Goal: Task Accomplishment & Management: Manage account settings

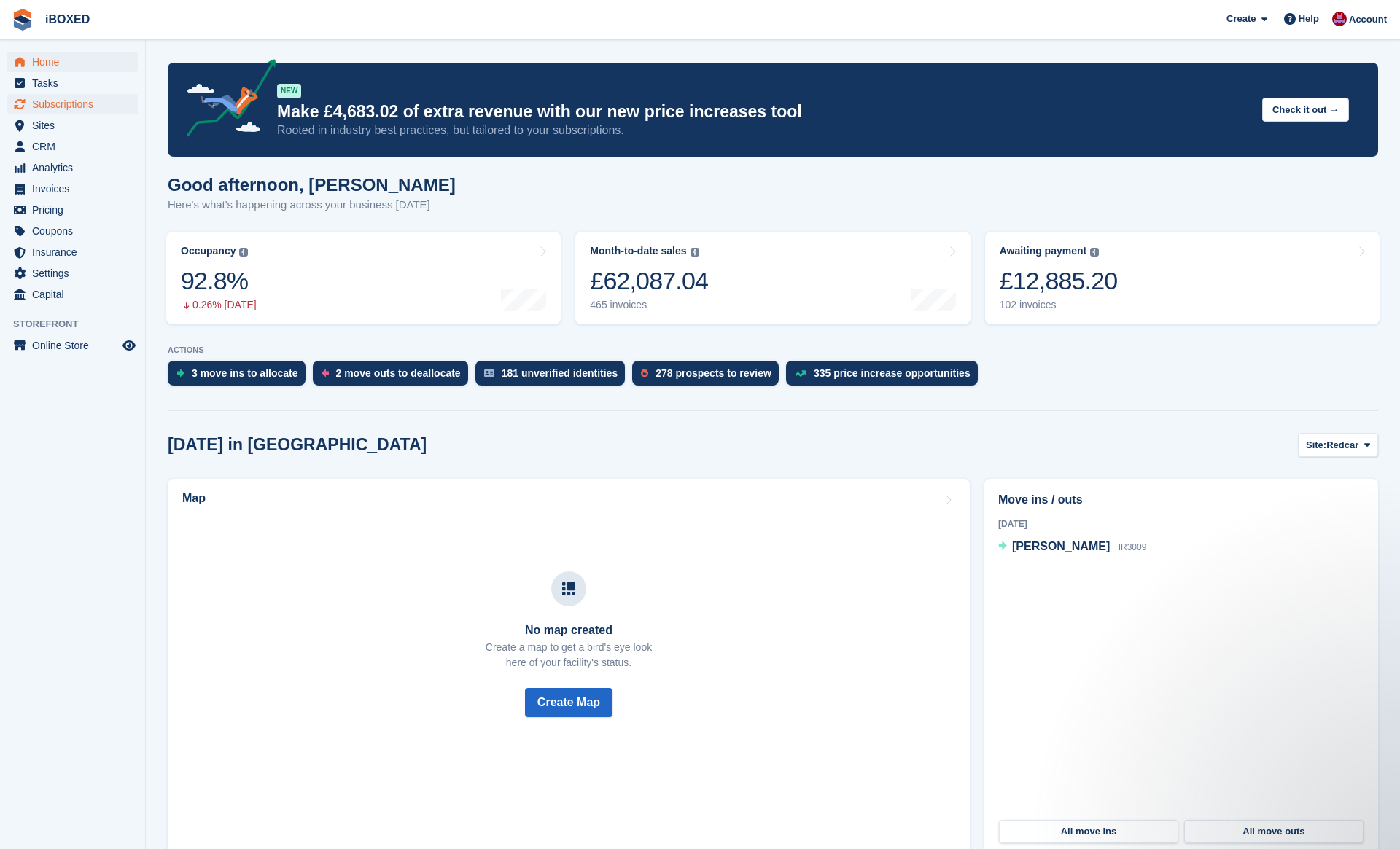
click at [71, 103] on span "Subscriptions" at bounding box center [75, 104] width 88 height 20
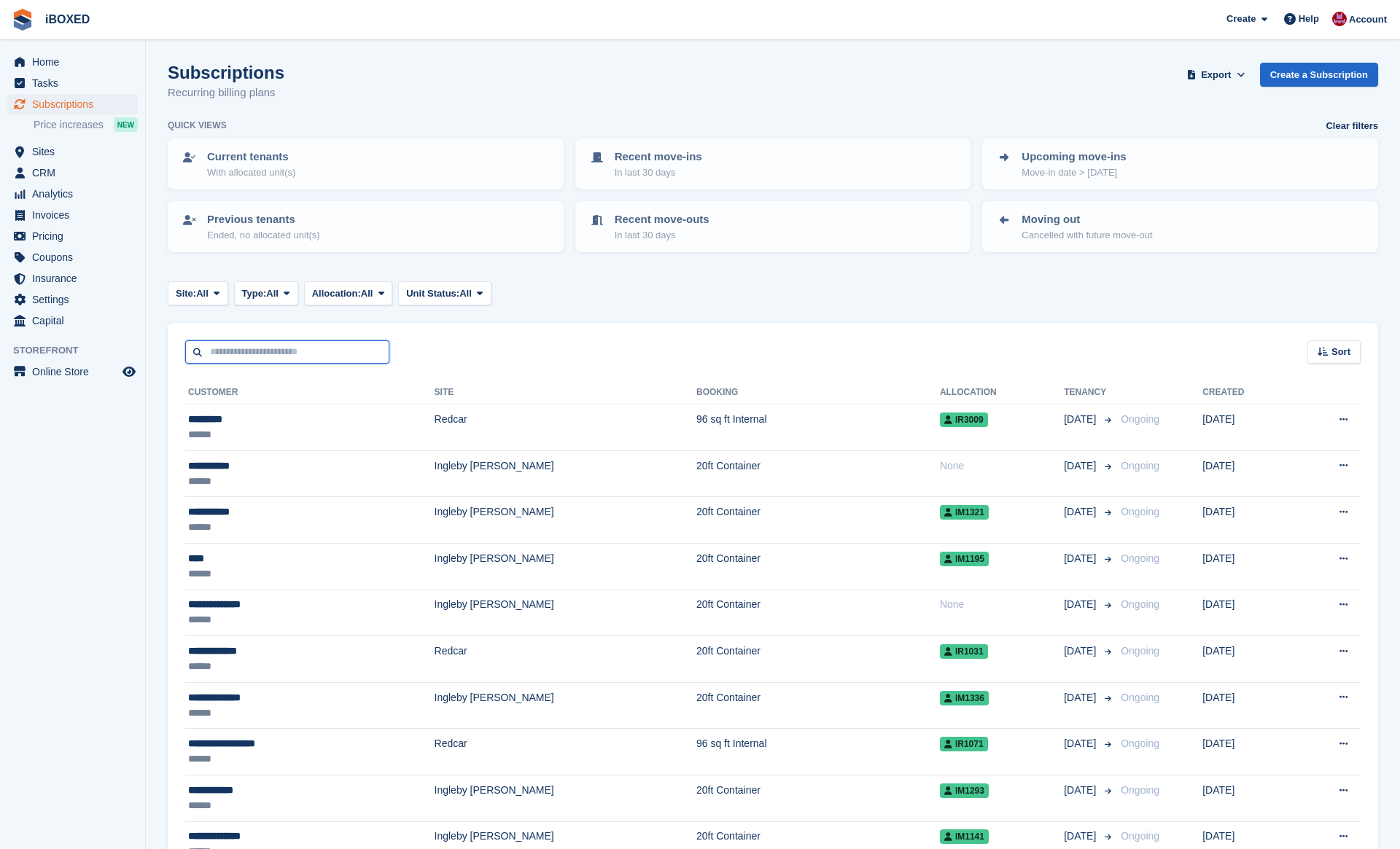
click at [341, 354] on input "text" at bounding box center [287, 352] width 204 height 24
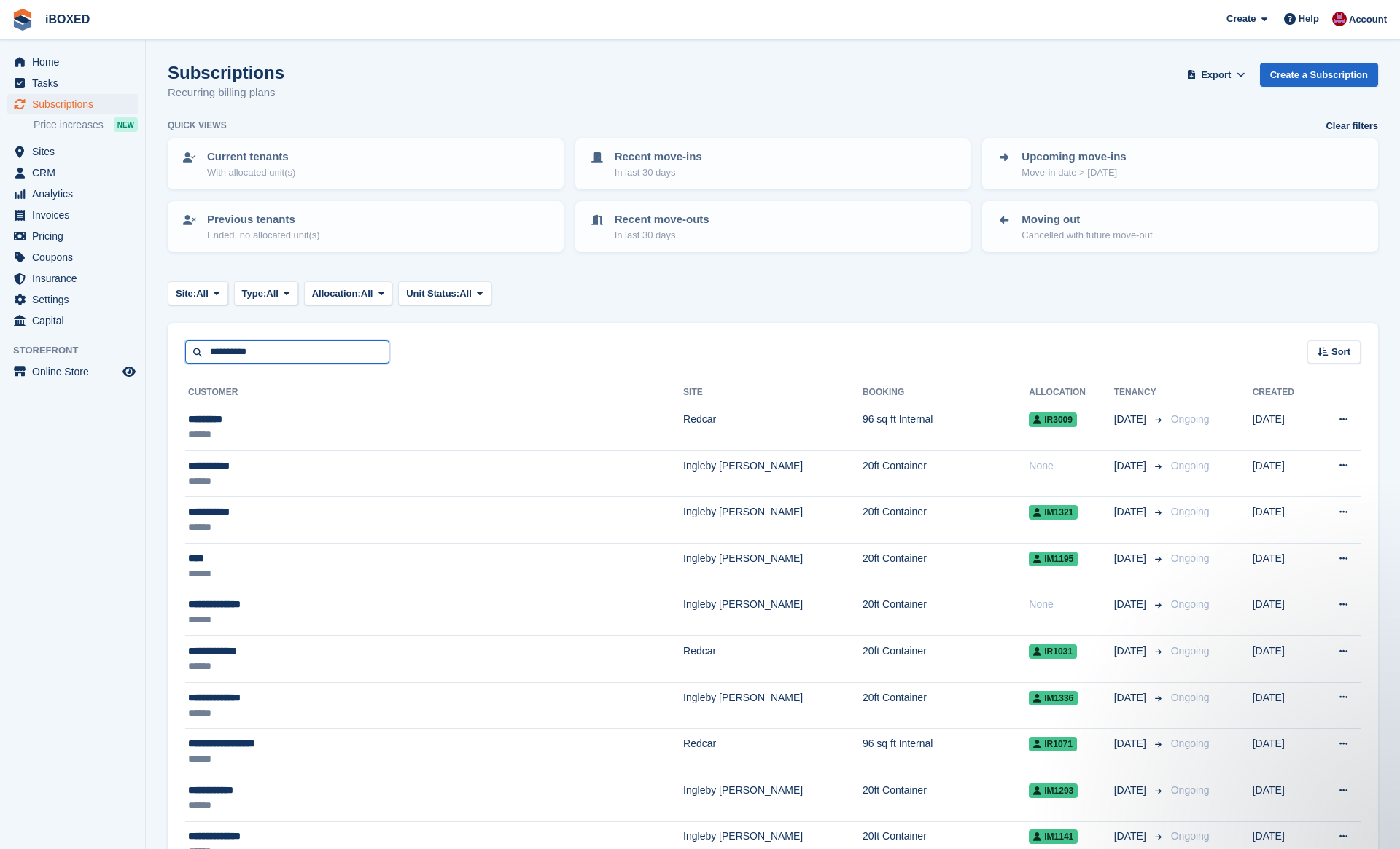
type input "**********"
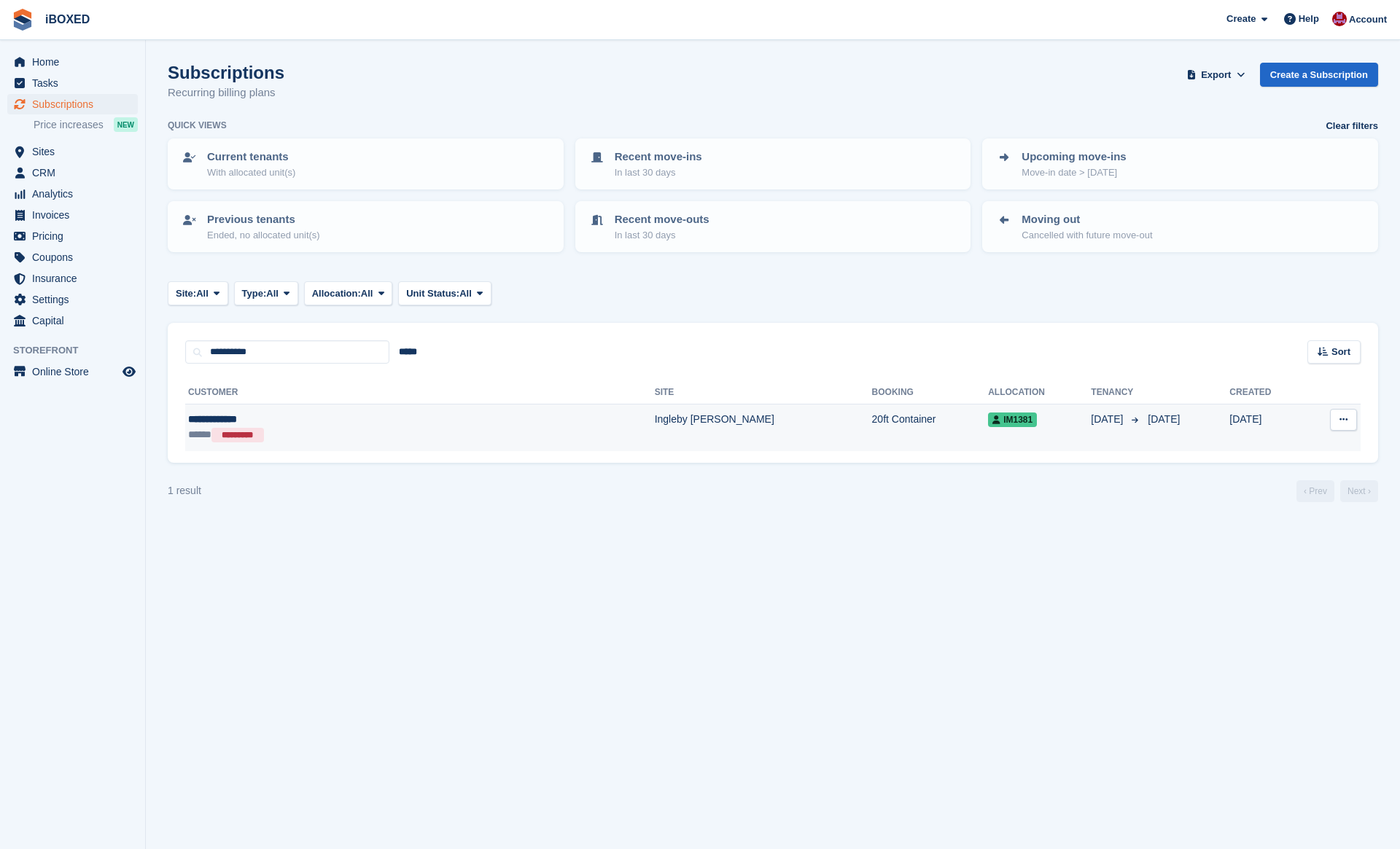
click at [326, 427] on div "***** *********" at bounding box center [316, 435] width 256 height 16
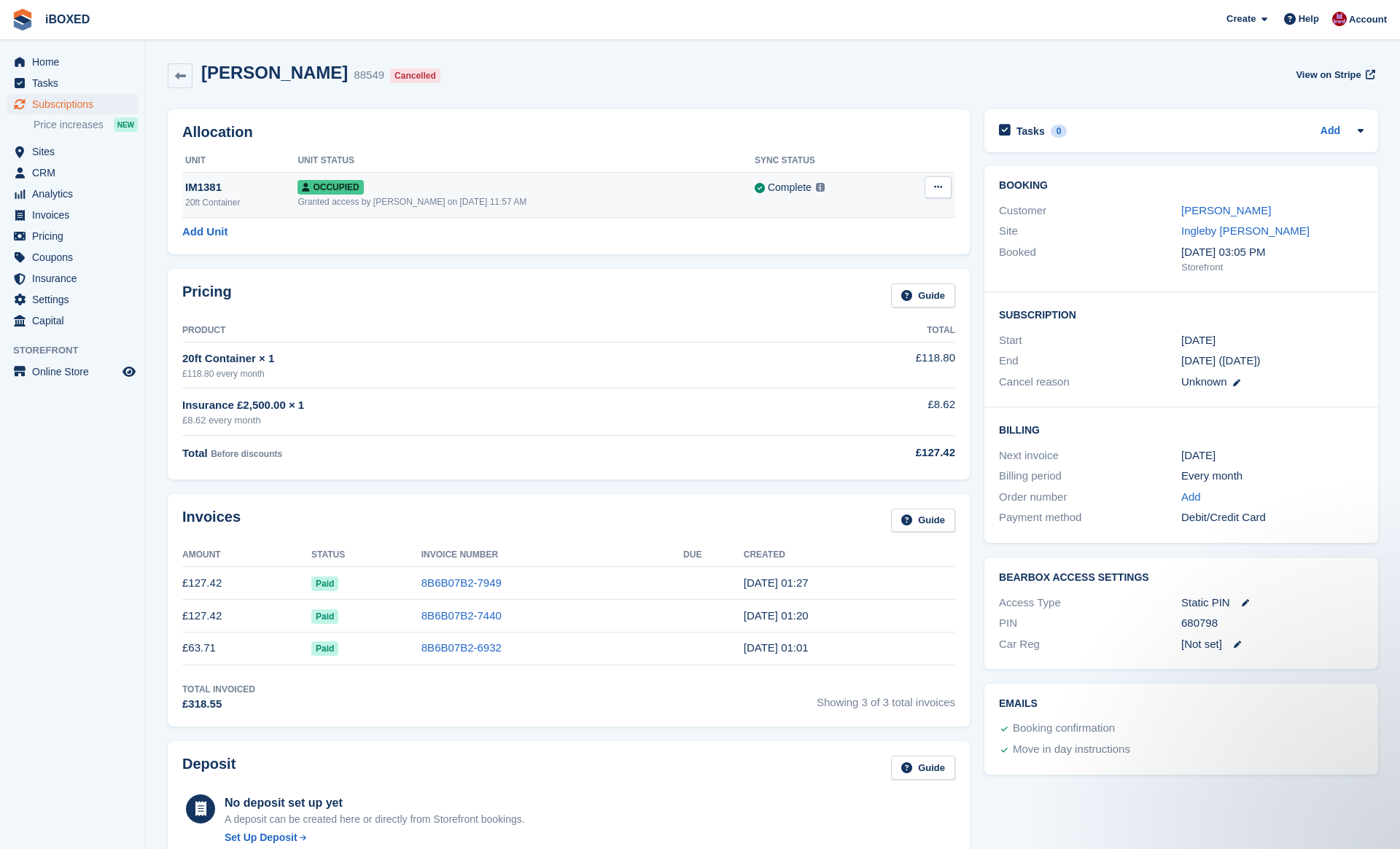
click at [939, 186] on icon at bounding box center [938, 187] width 8 height 10
click at [908, 240] on p "Deallocate" at bounding box center [881, 246] width 127 height 19
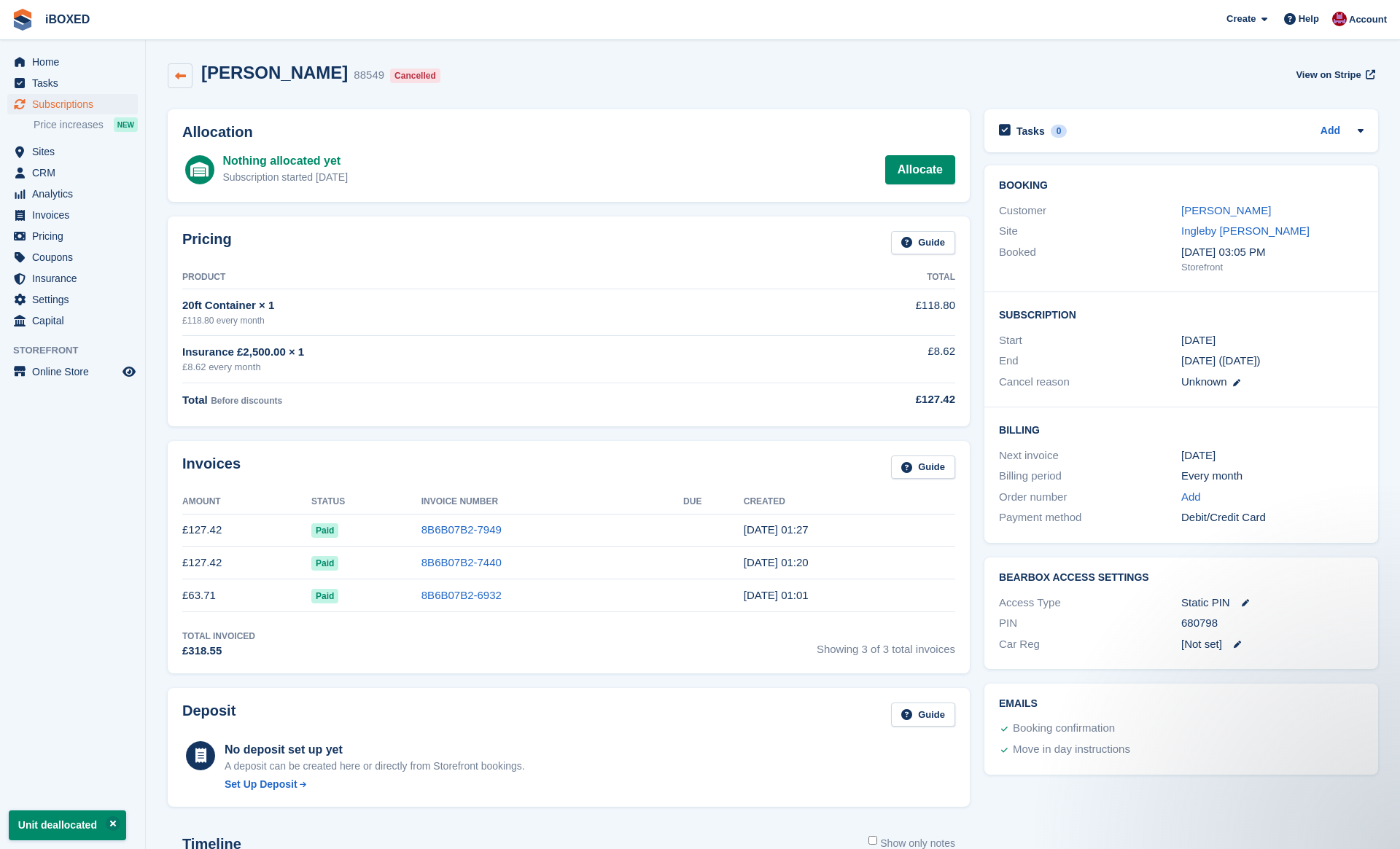
click at [179, 68] on link at bounding box center [180, 76] width 25 height 25
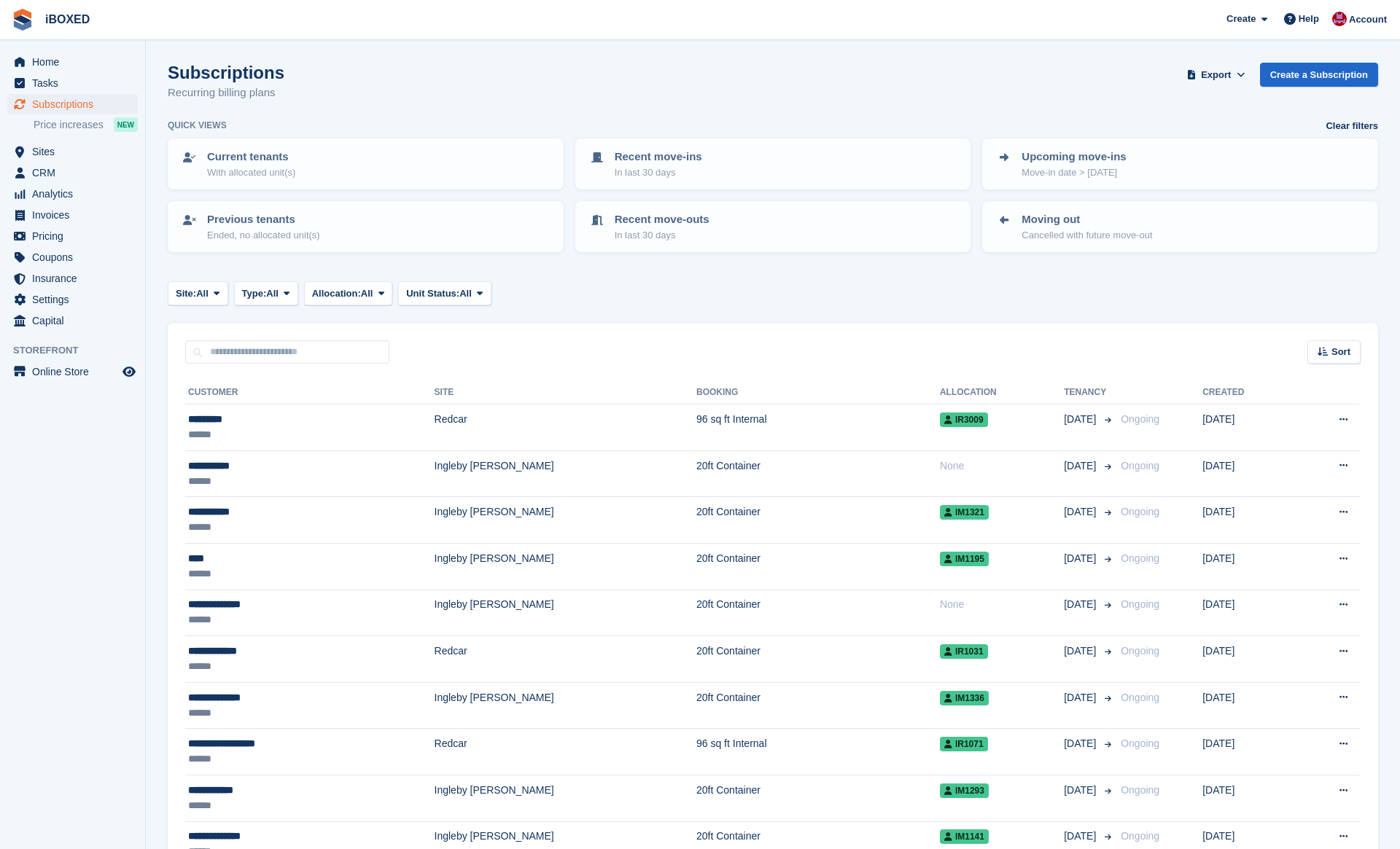
click at [62, 150] on span "Sites" at bounding box center [75, 152] width 88 height 20
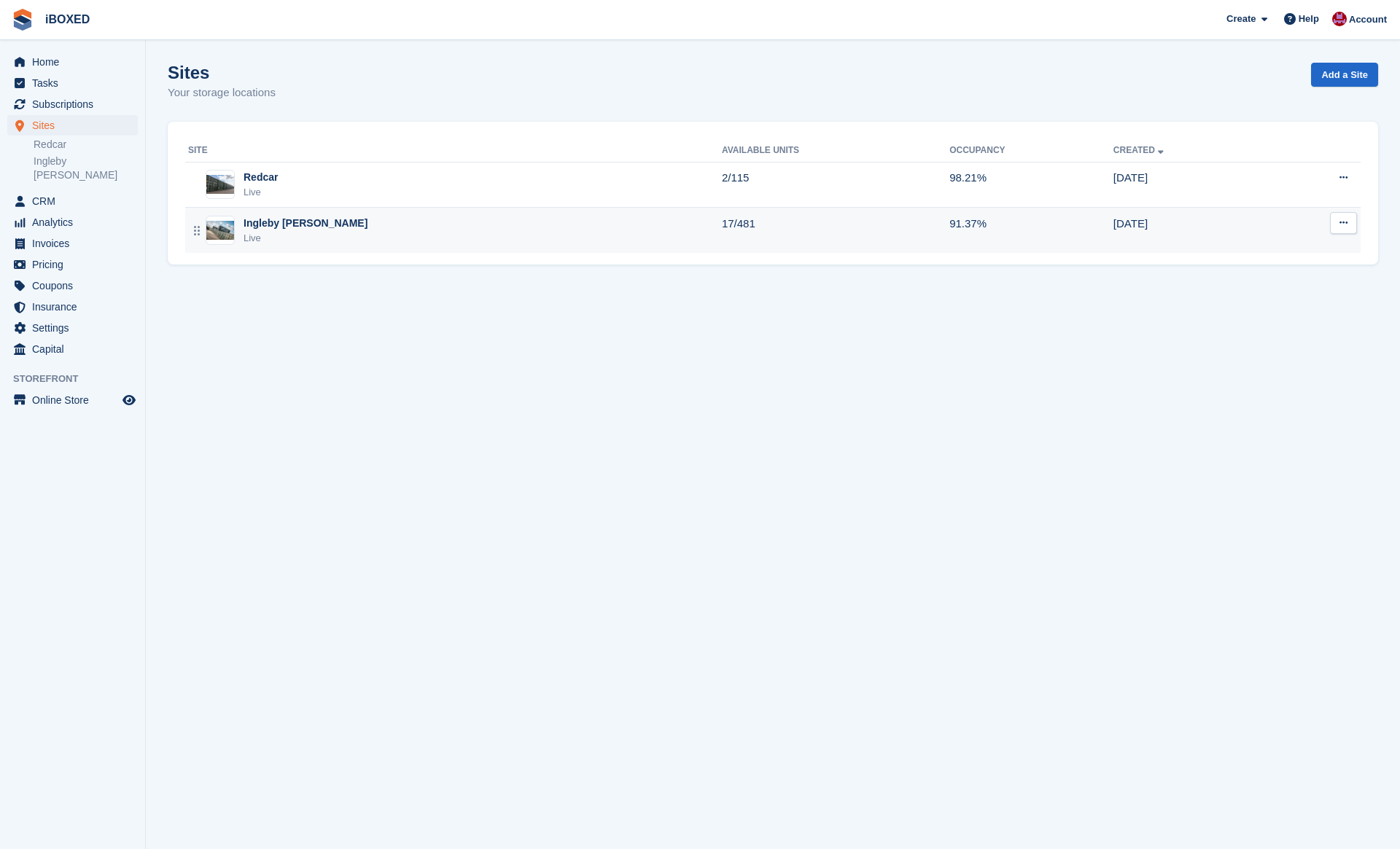
click at [296, 228] on div "Ingleby [PERSON_NAME]" at bounding box center [306, 222] width 124 height 15
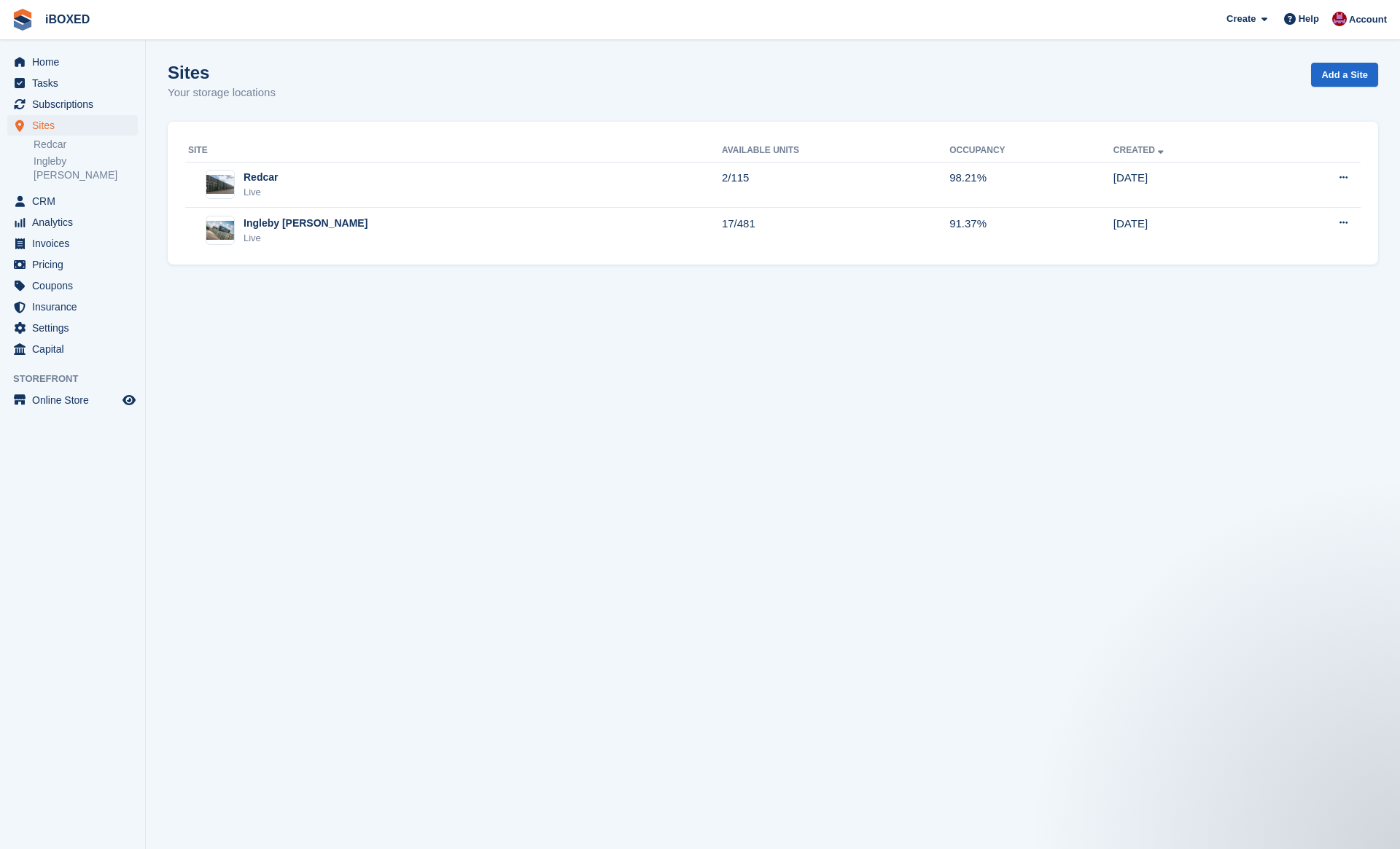
click at [293, 101] on div "Sites Your storage locations Add a Site" at bounding box center [772, 90] width 1210 height 56
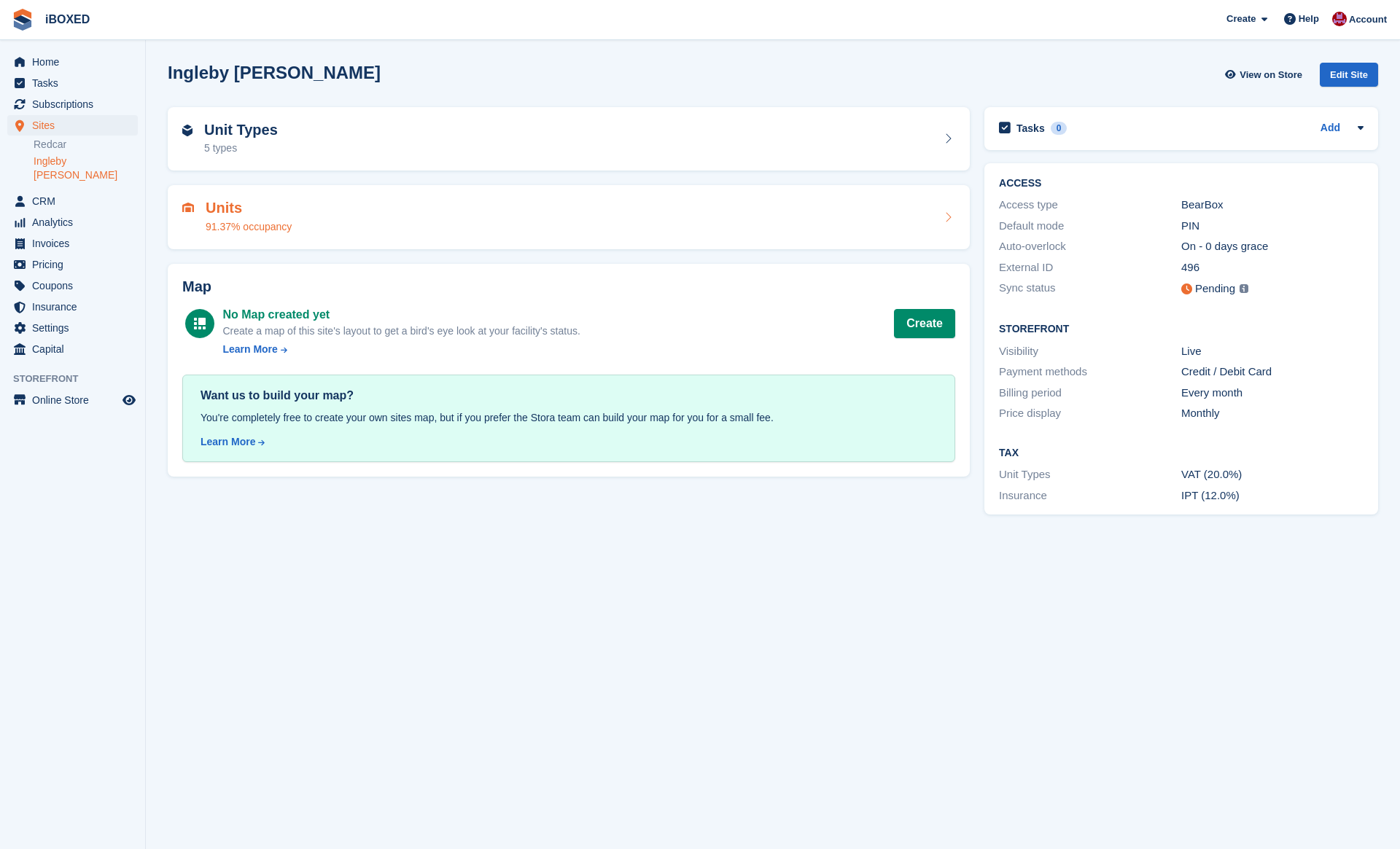
click at [306, 214] on div "Units 91.37% occupancy" at bounding box center [569, 216] width 773 height 35
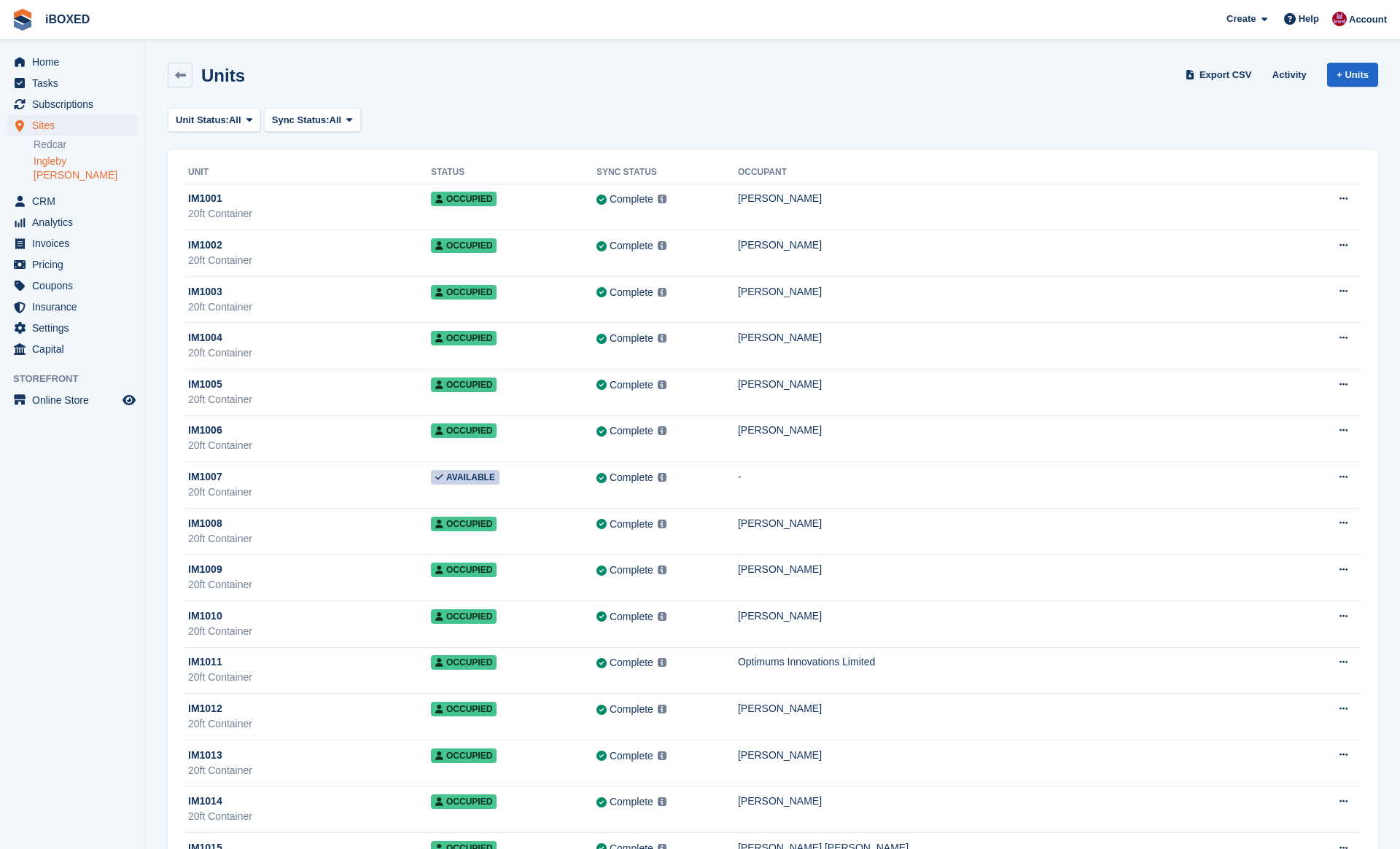
click at [236, 110] on button "Unit Status: All" at bounding box center [214, 120] width 92 height 24
click at [237, 181] on link "Available" at bounding box center [238, 181] width 127 height 27
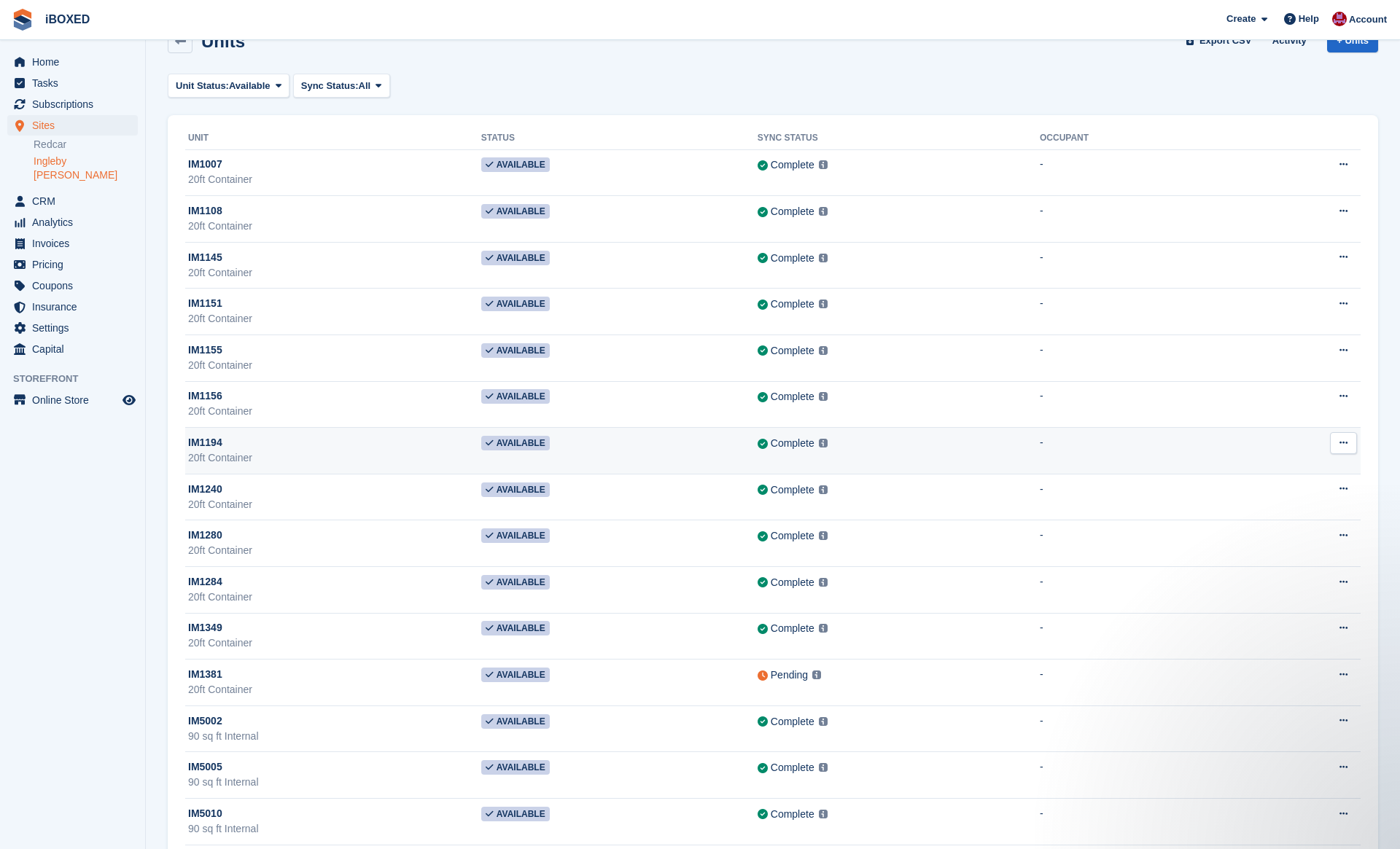
scroll to position [156, 0]
